Goal: Navigation & Orientation: Find specific page/section

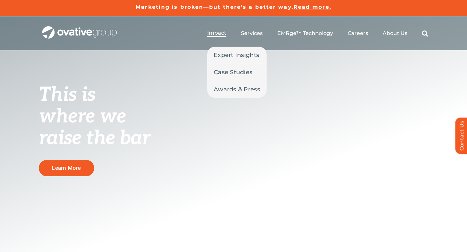
click at [214, 36] on link "Impact" at bounding box center [216, 33] width 19 height 7
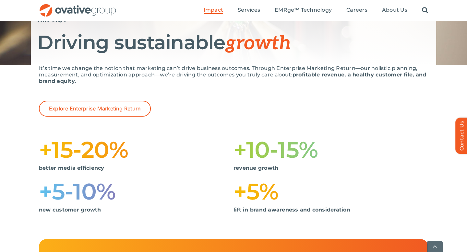
scroll to position [86, 0]
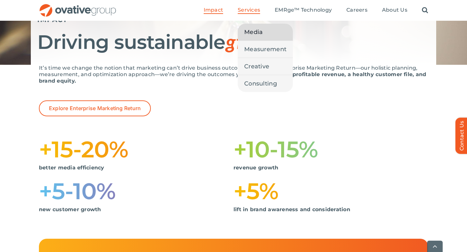
click at [258, 34] on span "Media" at bounding box center [253, 32] width 18 height 9
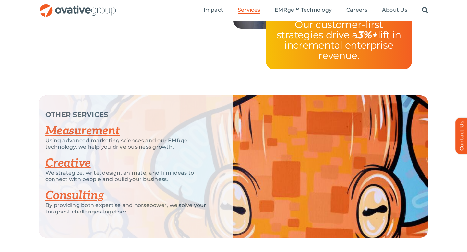
scroll to position [1329, 0]
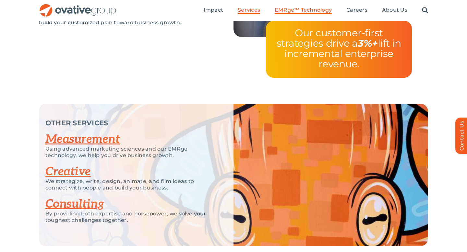
click at [308, 13] on span "EMRge™ Technology" at bounding box center [302, 10] width 57 height 6
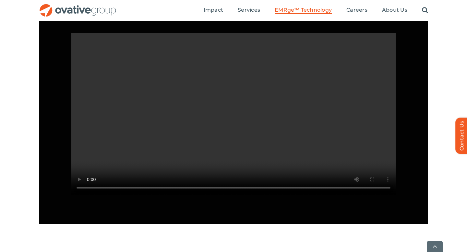
scroll to position [629, 0]
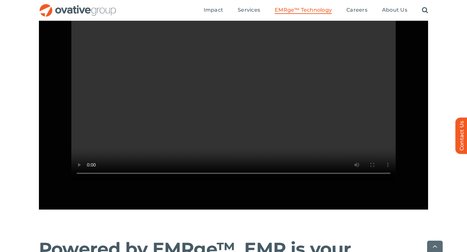
click at [109, 90] on video "Sorry, your browser doesn't support embedded videos." at bounding box center [233, 99] width 324 height 162
click at [147, 132] on video "Sorry, your browser doesn't support embedded videos." at bounding box center [233, 99] width 324 height 162
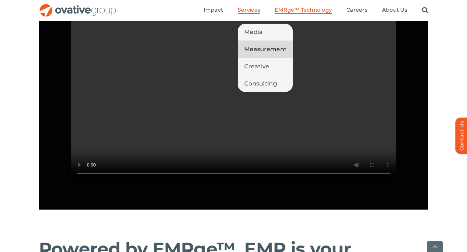
click at [253, 46] on span "Measurement" at bounding box center [265, 49] width 42 height 9
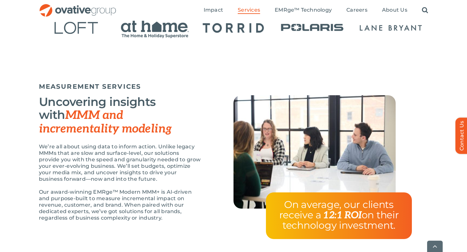
scroll to position [504, 0]
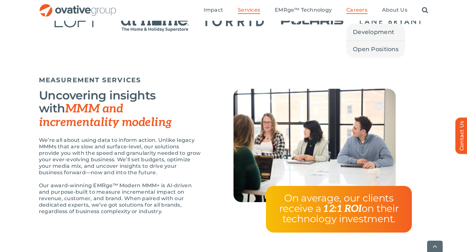
click at [352, 11] on span "Careers" at bounding box center [356, 10] width 21 height 6
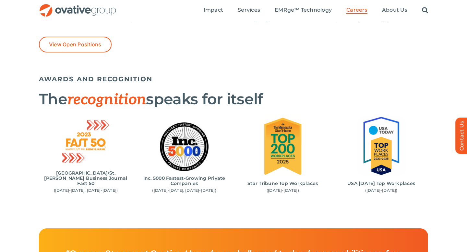
scroll to position [605, 0]
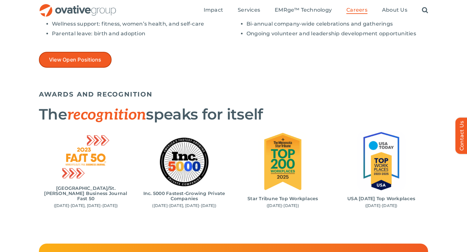
click at [86, 59] on span "View Open Positions" at bounding box center [75, 60] width 52 height 6
